Goal: Task Accomplishment & Management: Manage account settings

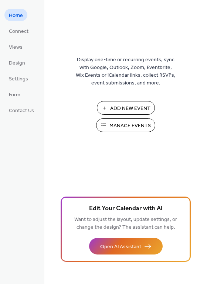
click at [119, 127] on span "Manage Events" at bounding box center [129, 126] width 41 height 8
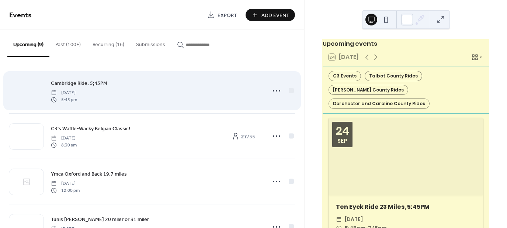
click at [27, 87] on div at bounding box center [26, 91] width 34 height 26
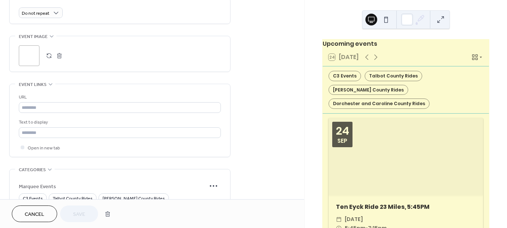
scroll to position [210, 0]
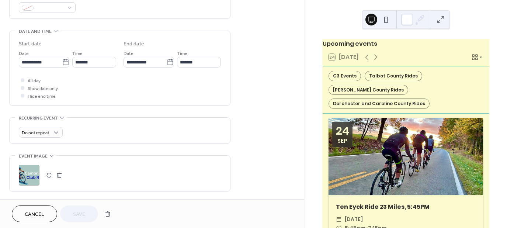
click at [31, 169] on div ";" at bounding box center [29, 175] width 21 height 21
click at [75, 213] on span "Save" at bounding box center [79, 215] width 12 height 8
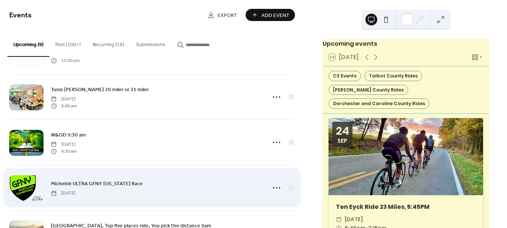
scroll to position [184, 0]
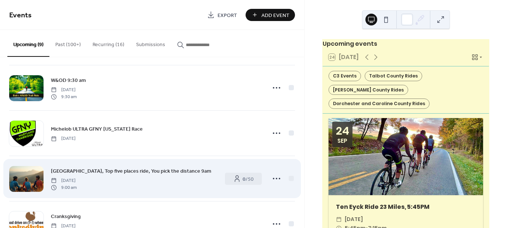
click at [31, 178] on div at bounding box center [26, 179] width 34 height 26
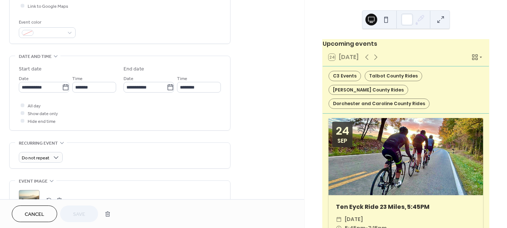
scroll to position [258, 0]
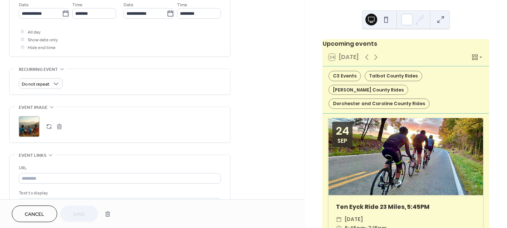
click at [28, 125] on div ";" at bounding box center [29, 126] width 21 height 21
click at [28, 125] on circle at bounding box center [29, 126] width 13 height 13
click at [30, 125] on div ";" at bounding box center [29, 126] width 21 height 21
click at [30, 123] on div ";" at bounding box center [29, 126] width 21 height 21
click at [30, 123] on circle at bounding box center [29, 127] width 12 height 12
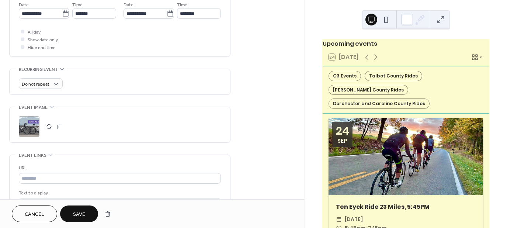
click at [80, 213] on span "Save" at bounding box center [79, 215] width 12 height 8
